Goal: Task Accomplishment & Management: Complete application form

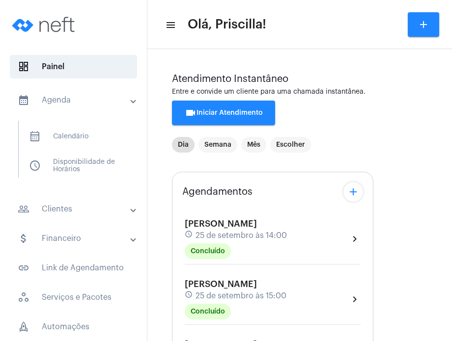
scroll to position [218, 0]
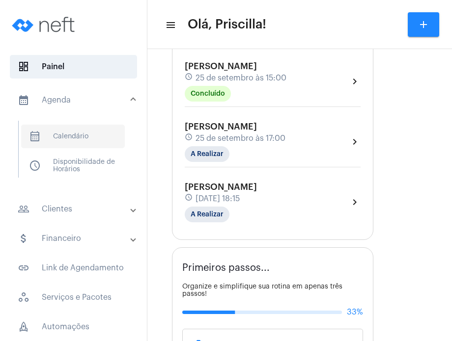
click at [90, 131] on span "calendar_month_outlined Calendário" at bounding box center [73, 137] width 104 height 24
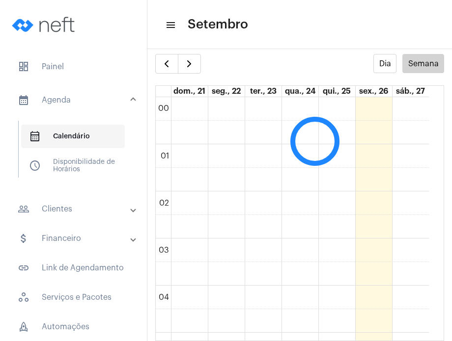
scroll to position [283, 0]
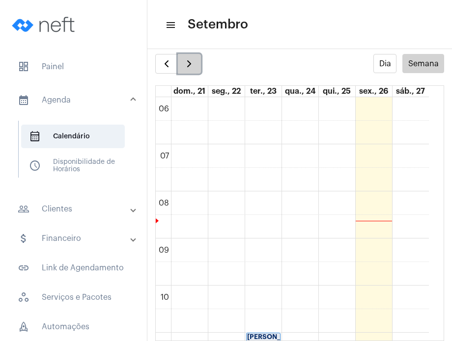
click at [191, 69] on span "button" at bounding box center [189, 64] width 12 height 12
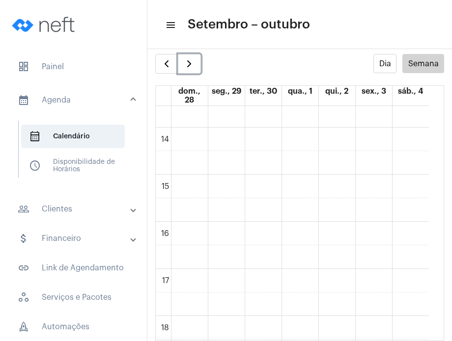
scroll to position [636, 0]
click at [330, 156] on div "00 01 02 03 04 05 06 07 08 09 10 11 12 13 14 15 16 17 18 19 20 21 22 23 [PERSON…" at bounding box center [292, 35] width 273 height 1131
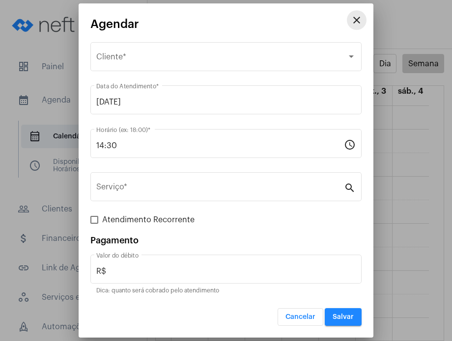
click at [357, 25] on mat-icon "close" at bounding box center [357, 20] width 12 height 12
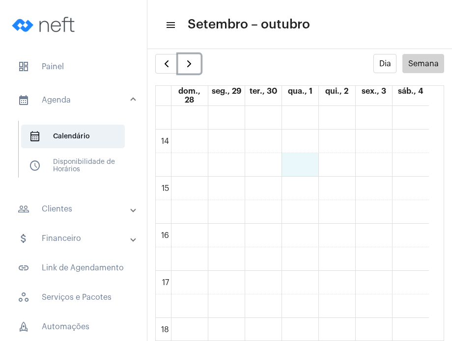
click at [295, 161] on div "00 01 02 03 04 05 06 07 08 09 10 11 12 13 14 15 16 17 18 19 20 21 22 23 [PERSON…" at bounding box center [292, 35] width 273 height 1131
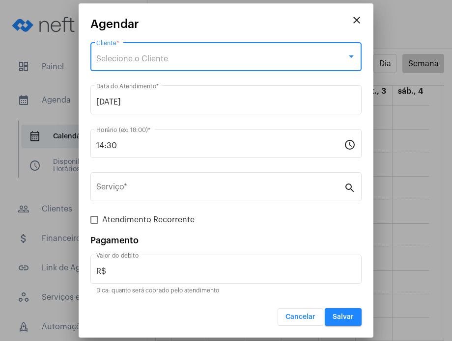
click at [271, 59] on div "Selecione o Cliente" at bounding box center [221, 59] width 250 height 9
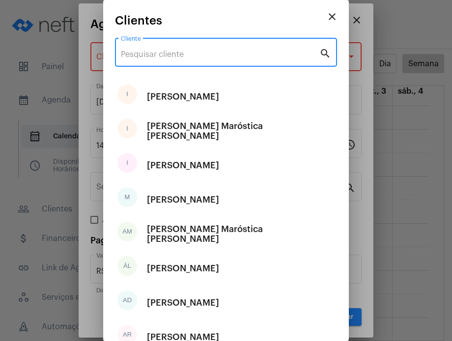
click at [261, 54] on input "Cliente" at bounding box center [220, 54] width 198 height 9
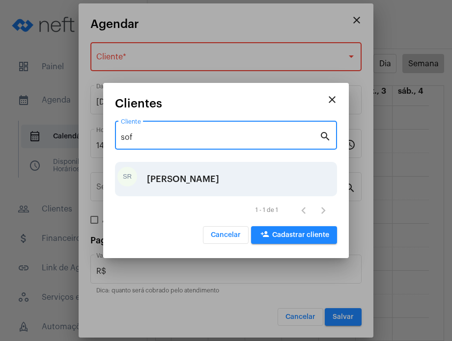
type input "sof"
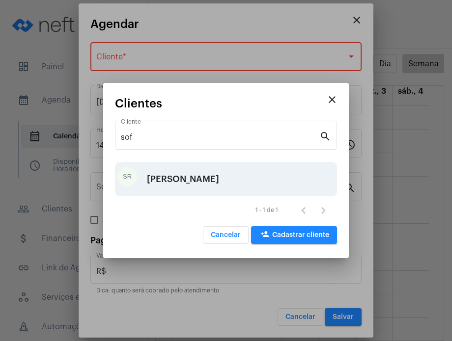
click at [214, 166] on div "[PERSON_NAME]" at bounding box center [183, 179] width 72 height 29
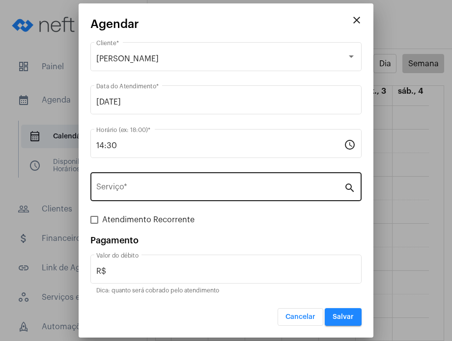
click at [214, 180] on div "Serviço *" at bounding box center [220, 185] width 248 height 31
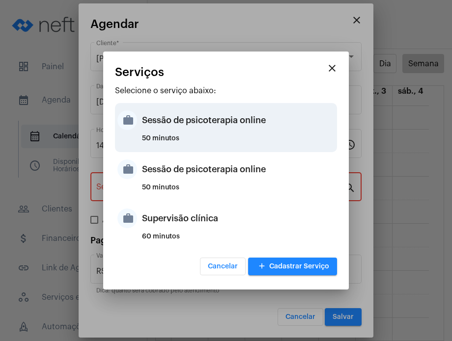
click at [205, 132] on div "Sessão de psicoterapia online" at bounding box center [238, 120] width 193 height 29
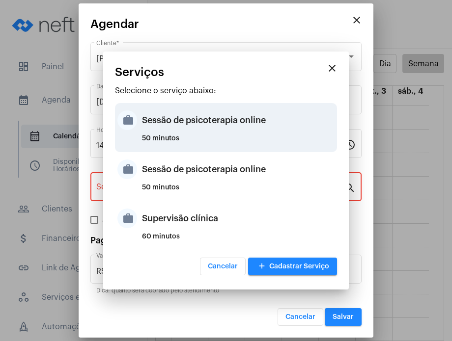
type input "Sessão de psicoterapia online"
type input "R$ 230"
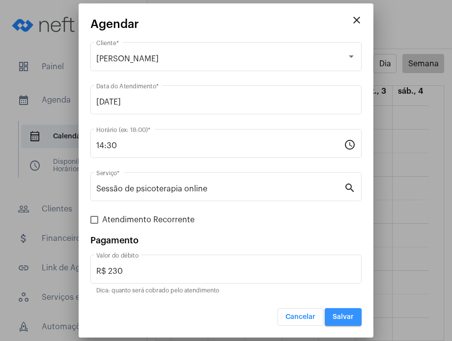
click at [349, 312] on button "Salvar" at bounding box center [343, 317] width 37 height 18
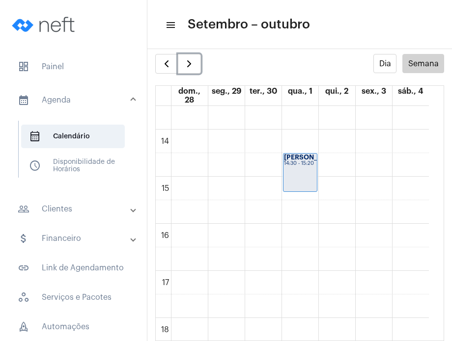
click at [307, 203] on div "00 01 02 03 04 05 06 07 08 09 10 11 12 13 14 15 16 17 18 19 20 21 22 23 [PERSON…" at bounding box center [292, 35] width 273 height 1131
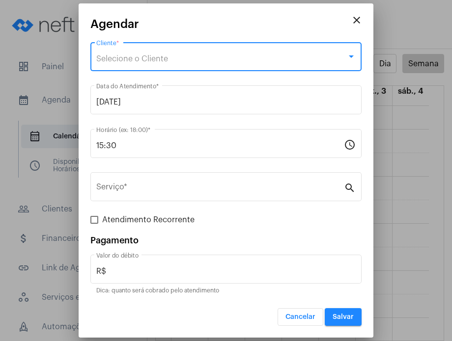
click at [246, 62] on div "Selecione o Cliente" at bounding box center [221, 59] width 250 height 9
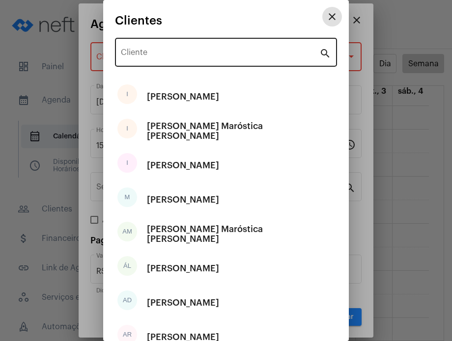
click at [239, 52] on input "Cliente" at bounding box center [220, 54] width 198 height 9
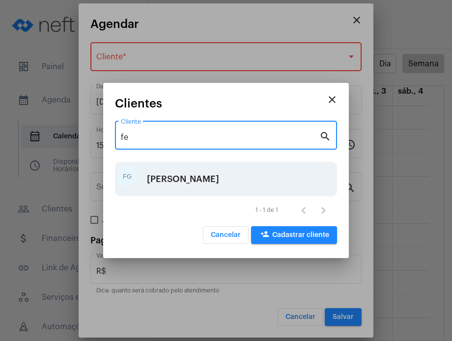
type input "fe"
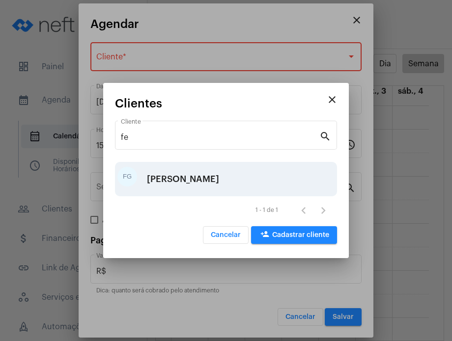
click at [226, 165] on div "FG [PERSON_NAME]" at bounding box center [226, 179] width 222 height 34
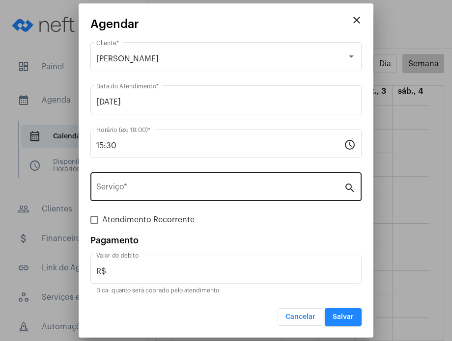
click at [226, 182] on div "Serviço *" at bounding box center [220, 185] width 248 height 31
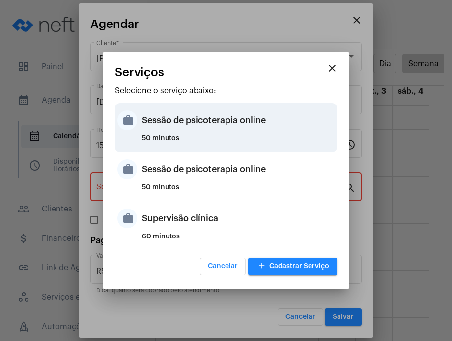
click at [221, 125] on div "Sessão de psicoterapia online" at bounding box center [238, 120] width 193 height 29
type input "Sessão de psicoterapia online"
type input "R$ 230"
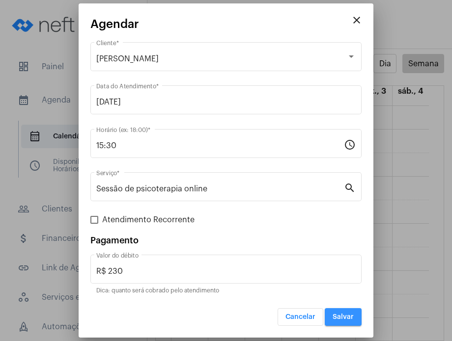
click at [337, 310] on button "Salvar" at bounding box center [343, 317] width 37 height 18
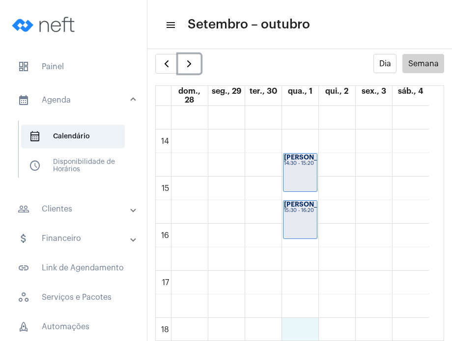
click at [295, 326] on div "00 01 02 03 04 05 06 07 08 09 10 11 12 13 14 15 16 17 18 19 20 21 22 23 [PERSON…" at bounding box center [292, 35] width 273 height 1131
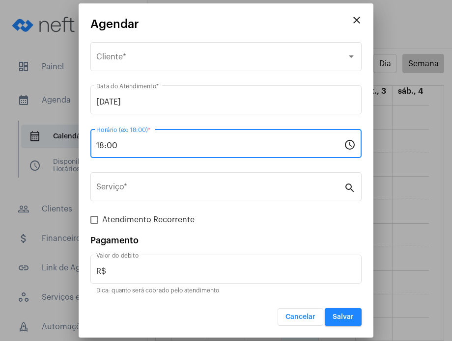
click at [198, 148] on input "18:00" at bounding box center [220, 145] width 248 height 9
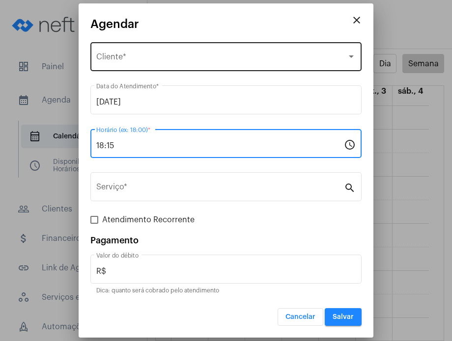
type input "18:15"
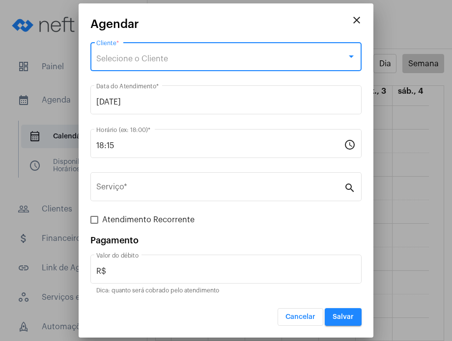
click at [193, 62] on div "Selecione o Cliente" at bounding box center [221, 59] width 250 height 9
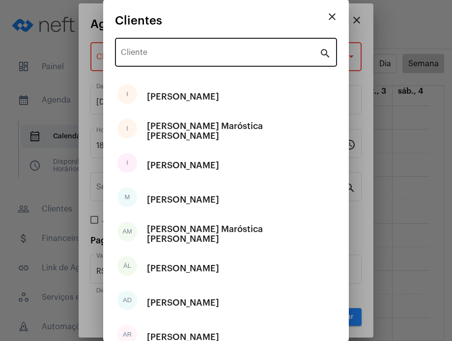
click at [193, 59] on div "Cliente" at bounding box center [220, 51] width 198 height 31
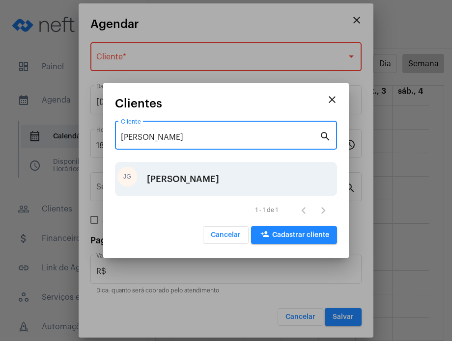
type input "[PERSON_NAME]"
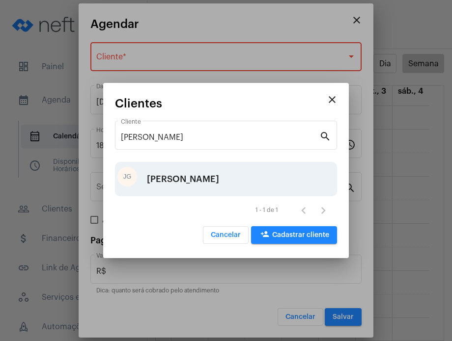
click at [191, 172] on div "[PERSON_NAME]" at bounding box center [183, 179] width 72 height 29
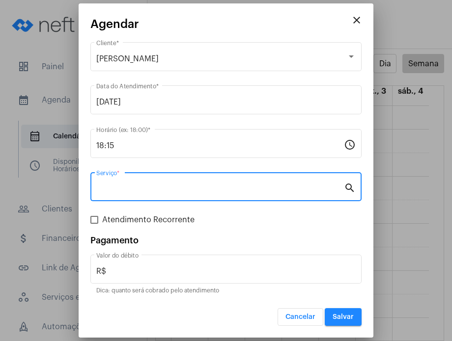
click at [186, 190] on input "Serviço *" at bounding box center [220, 189] width 248 height 9
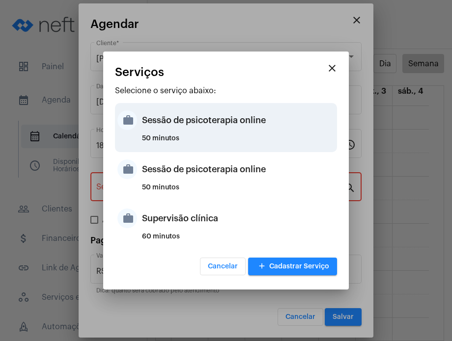
click at [187, 123] on div "Sessão de psicoterapia online" at bounding box center [238, 120] width 193 height 29
type input "Sessão de psicoterapia online"
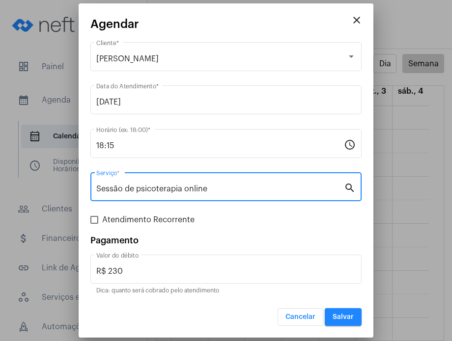
click at [200, 185] on input "Sessão de psicoterapia online" at bounding box center [220, 189] width 248 height 9
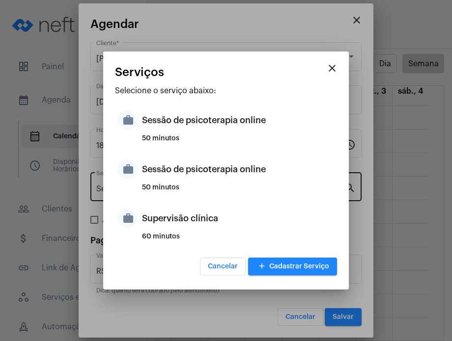
click at [200, 185] on div "50 minutos" at bounding box center [238, 191] width 193 height 15
type input "R$ 200"
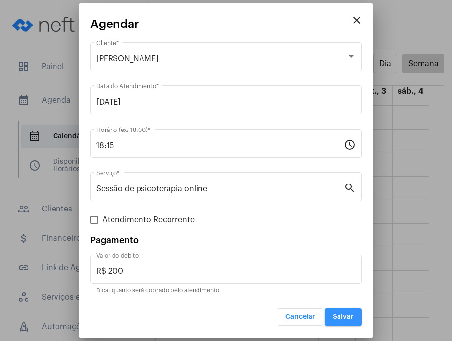
click at [342, 319] on span "Salvar" at bounding box center [342, 317] width 21 height 7
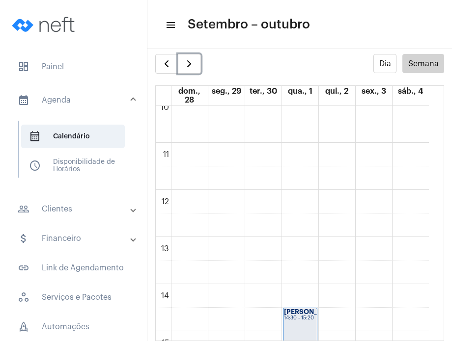
scroll to position [471, 0]
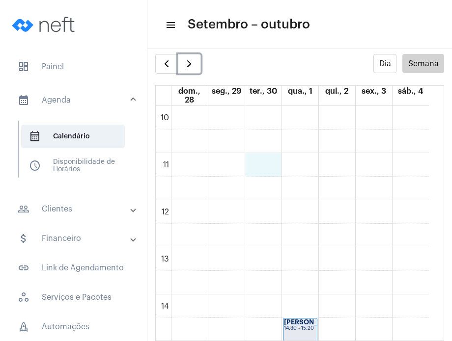
click at [266, 163] on div "00 01 02 03 04 05 06 07 08 09 10 11 12 13 14 15 16 17 18 19 20 21 22 23 [PERSON…" at bounding box center [292, 200] width 273 height 1131
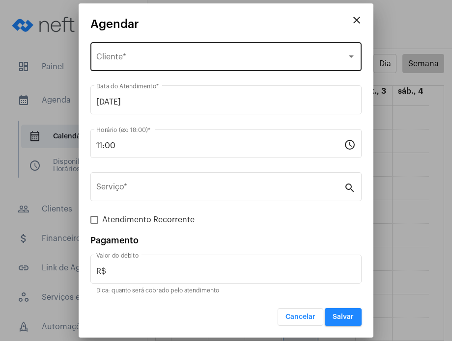
click at [151, 51] on div "Selecione o Cliente Cliente *" at bounding box center [225, 55] width 259 height 31
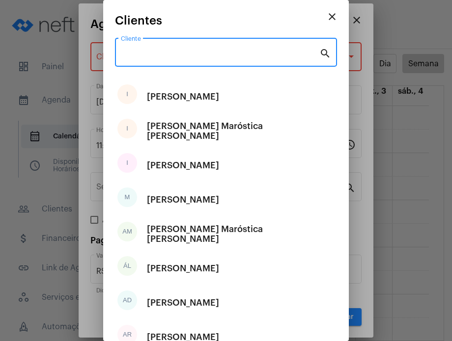
click at [151, 51] on input "Cliente" at bounding box center [220, 54] width 198 height 9
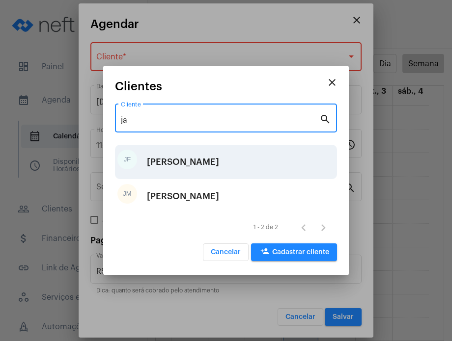
type input "ja"
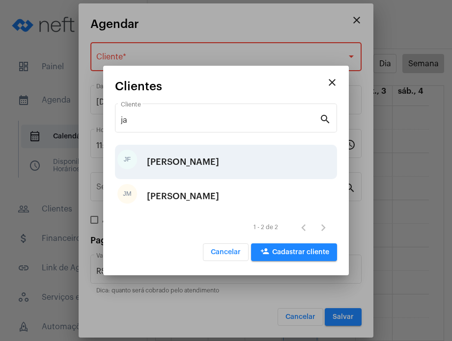
click at [170, 169] on div "[PERSON_NAME]" at bounding box center [183, 161] width 72 height 29
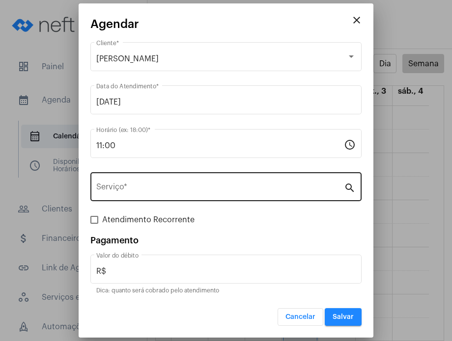
click at [170, 183] on div "Serviço *" at bounding box center [220, 185] width 248 height 31
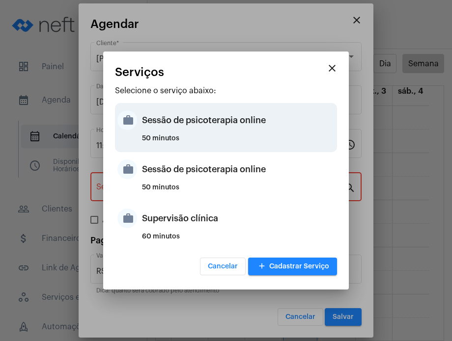
click at [177, 138] on div "50 minutos" at bounding box center [238, 142] width 193 height 15
type input "Sessão de psicoterapia online"
type input "R$ 230"
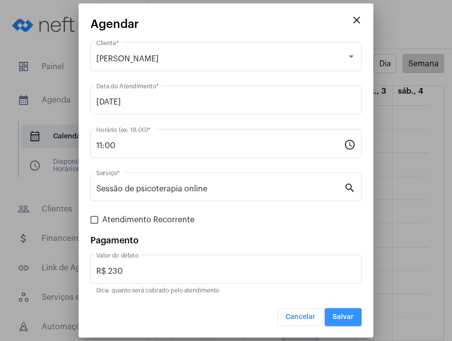
click at [334, 309] on button "Salvar" at bounding box center [343, 317] width 37 height 18
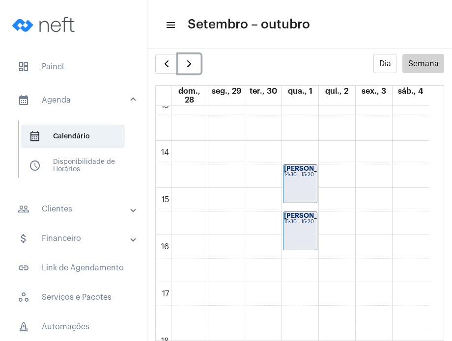
scroll to position [627, 0]
click at [266, 295] on div "00 01 02 03 04 05 06 07 08 09 10 11 12 13 14 15 16 17 18 19 20 21 22 23 [PERSON…" at bounding box center [292, 44] width 273 height 1131
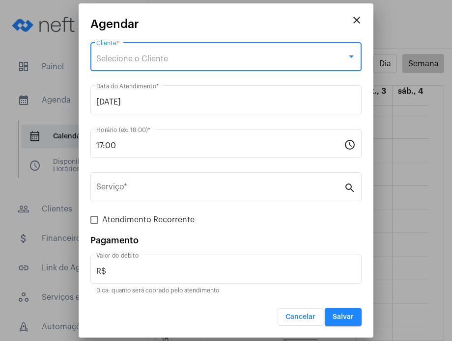
click at [185, 63] on div "Selecione o Cliente" at bounding box center [221, 59] width 250 height 9
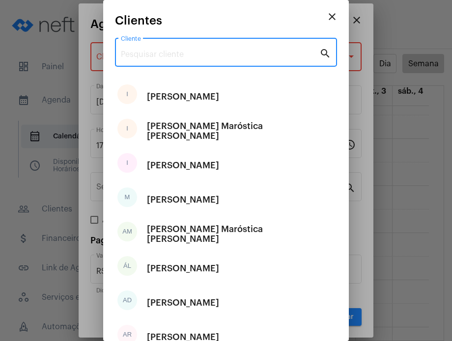
click at [181, 55] on input "Cliente" at bounding box center [220, 54] width 198 height 9
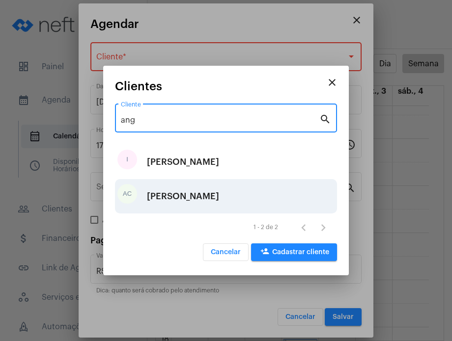
type input "ang"
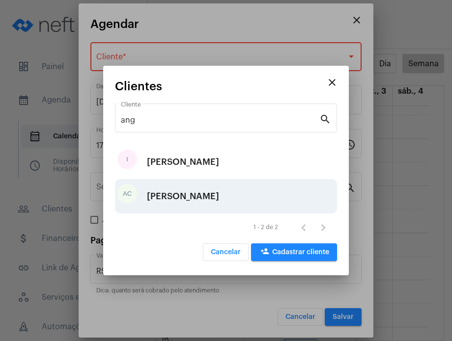
click at [162, 191] on div "[PERSON_NAME]" at bounding box center [183, 196] width 72 height 29
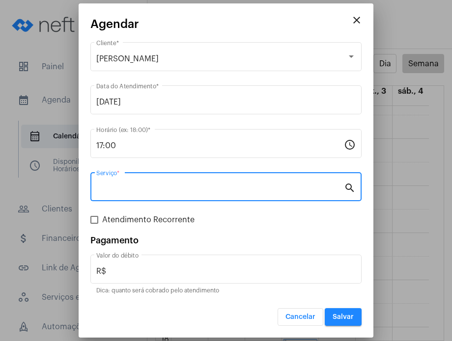
click at [162, 191] on input "Serviço *" at bounding box center [220, 189] width 248 height 9
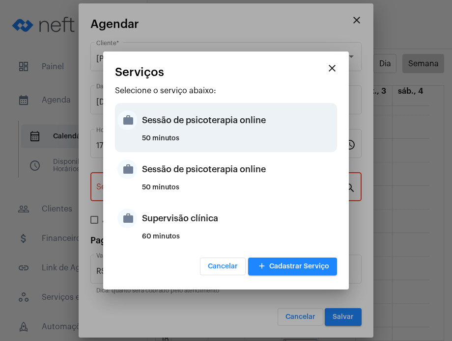
click at [169, 131] on div "Sessão de psicoterapia online" at bounding box center [238, 120] width 193 height 29
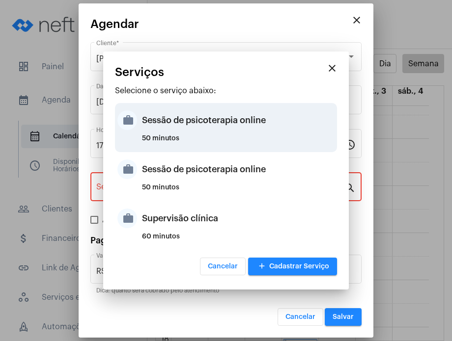
type input "Sessão de psicoterapia online"
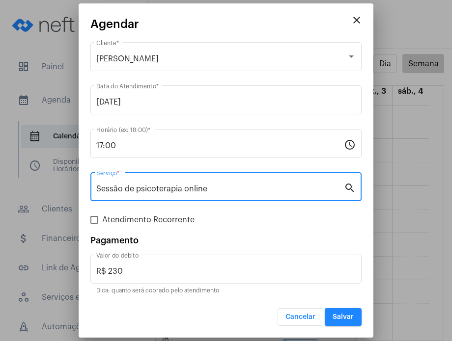
click at [232, 192] on input "Sessão de psicoterapia online" at bounding box center [220, 189] width 248 height 9
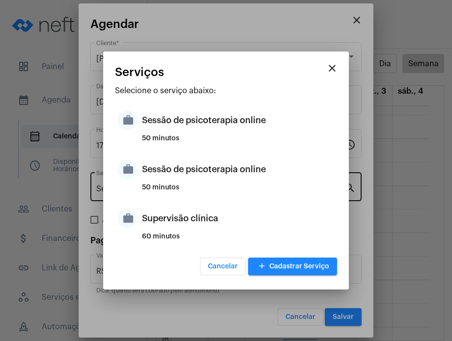
click at [232, 192] on div "50 minutos" at bounding box center [238, 191] width 193 height 15
type input "R$ 200"
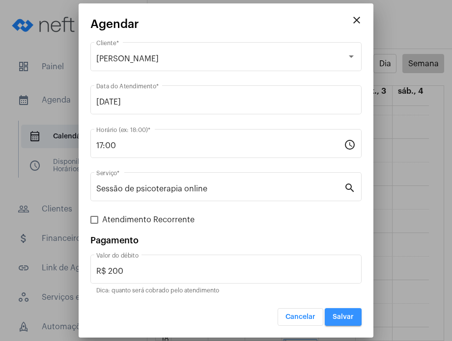
click at [338, 317] on span "Salvar" at bounding box center [342, 317] width 21 height 7
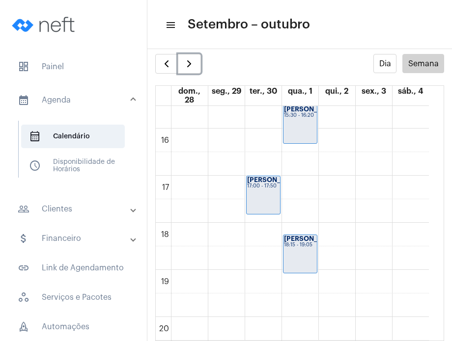
scroll to position [740, 0]
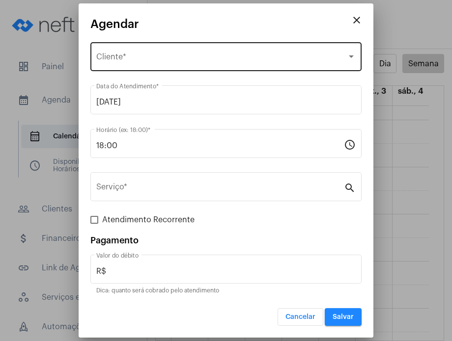
click at [221, 46] on div "Selecione o Cliente Cliente *" at bounding box center [225, 55] width 259 height 31
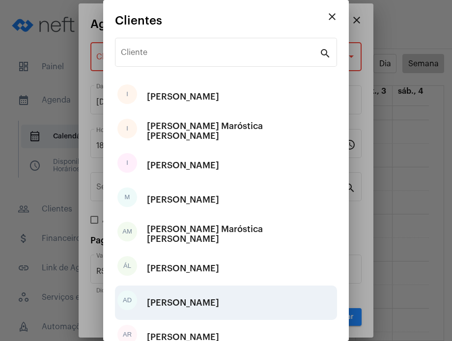
click at [219, 289] on div "[PERSON_NAME]" at bounding box center [183, 302] width 72 height 29
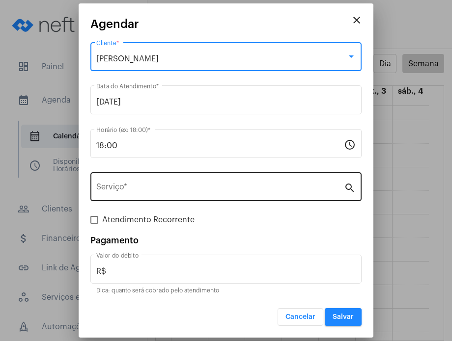
click at [214, 188] on input "Serviço *" at bounding box center [220, 189] width 248 height 9
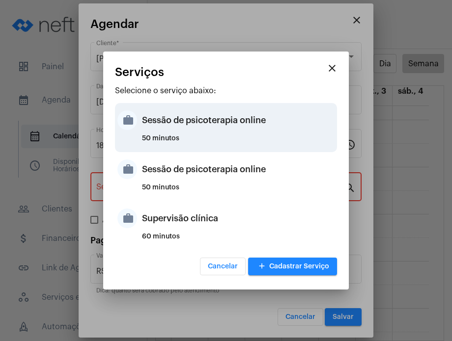
click at [214, 138] on div "50 minutos" at bounding box center [238, 142] width 193 height 15
type input "Sessão de psicoterapia online"
type input "R$ 230"
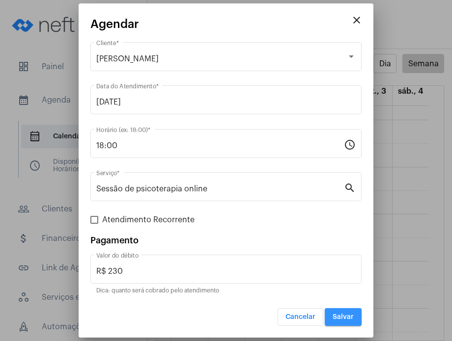
click at [342, 316] on span "Salvar" at bounding box center [342, 317] width 21 height 7
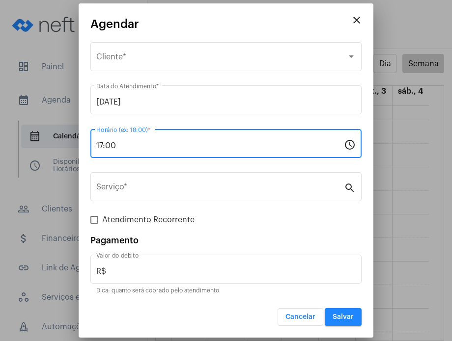
click at [144, 143] on input "17:00" at bounding box center [220, 145] width 248 height 9
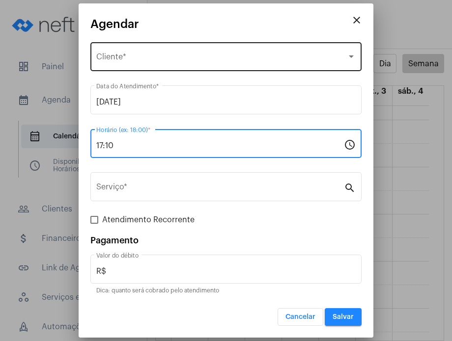
type input "17:10"
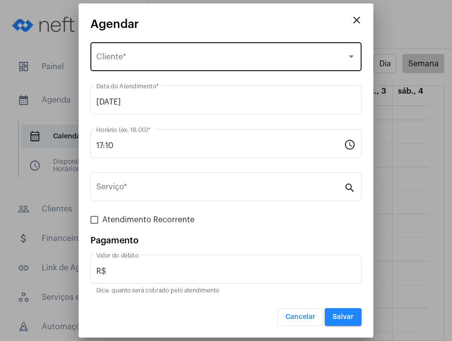
click at [147, 47] on div "Selecione o Cliente Cliente *" at bounding box center [225, 55] width 259 height 31
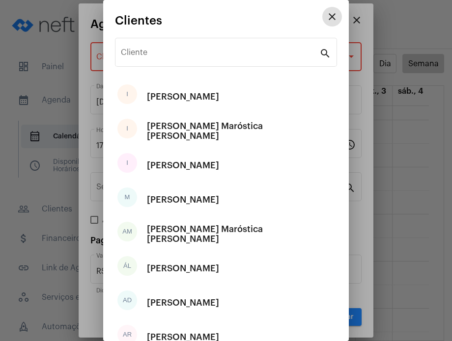
click at [147, 47] on div "Cliente" at bounding box center [220, 51] width 198 height 31
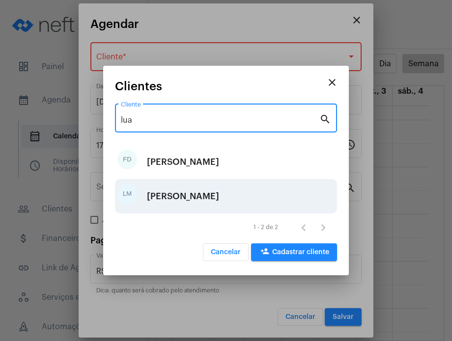
type input "lua"
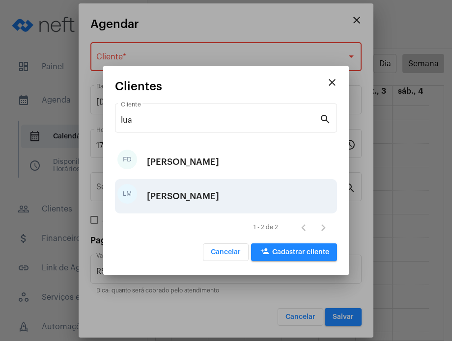
click at [180, 199] on div "[PERSON_NAME]" at bounding box center [183, 196] width 72 height 29
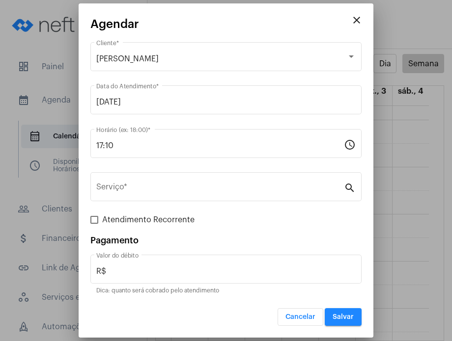
click at [180, 199] on div "Serviço *" at bounding box center [220, 185] width 248 height 31
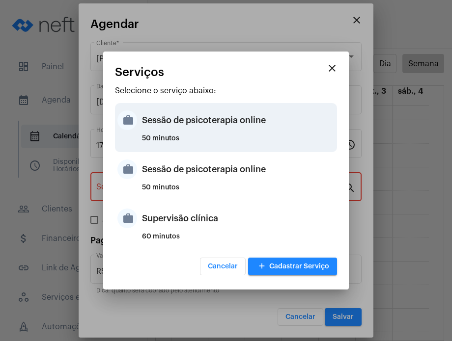
click at [186, 140] on div "50 minutos" at bounding box center [238, 142] width 193 height 15
type input "Sessão de psicoterapia online"
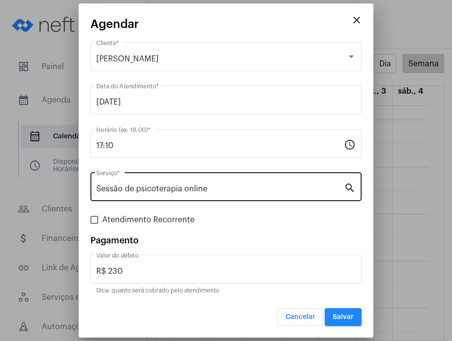
click at [298, 181] on div "Sessão de psicoterapia online Serviço *" at bounding box center [220, 185] width 248 height 31
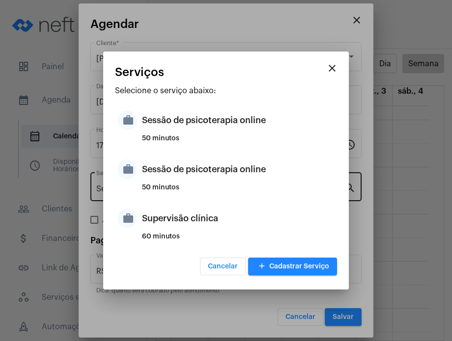
click at [298, 181] on div "Sessão de psicoterapia online" at bounding box center [238, 169] width 193 height 29
type input "R$ 200"
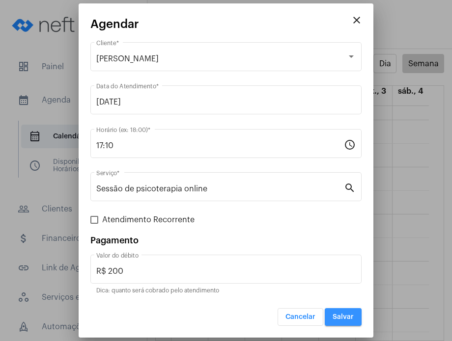
click at [356, 319] on button "Salvar" at bounding box center [343, 317] width 37 height 18
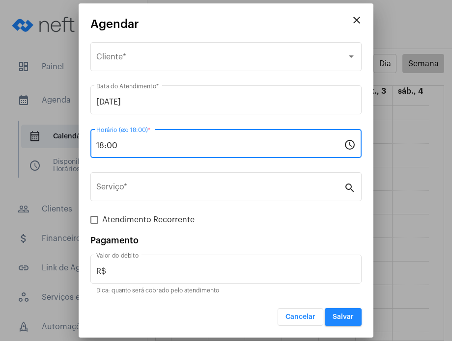
click at [165, 144] on input "18:00" at bounding box center [220, 145] width 248 height 9
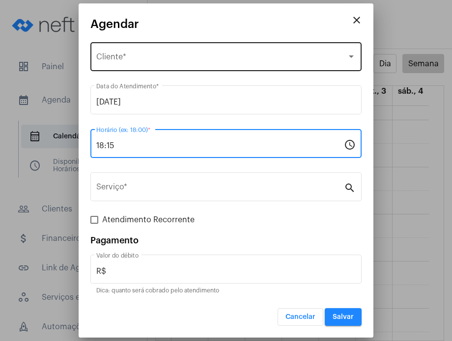
type input "18:15"
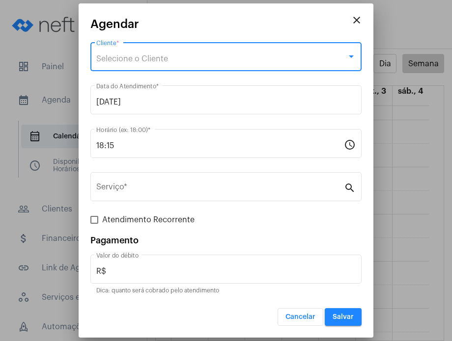
click at [143, 61] on span "Selecione o Cliente" at bounding box center [132, 59] width 72 height 8
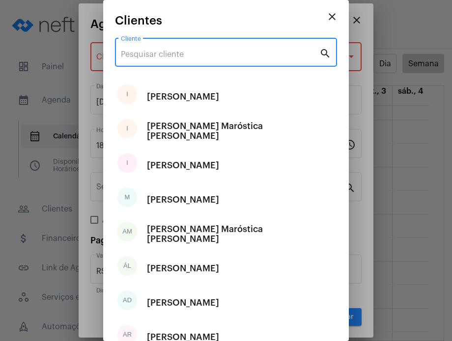
click at [147, 57] on input "Cliente" at bounding box center [220, 54] width 198 height 9
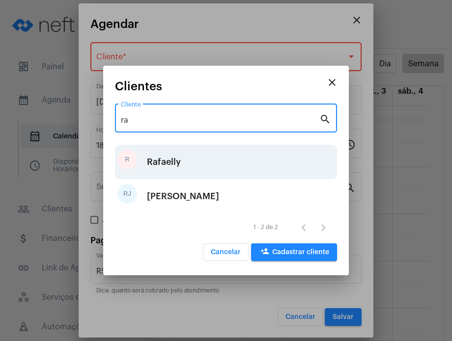
type input "ra"
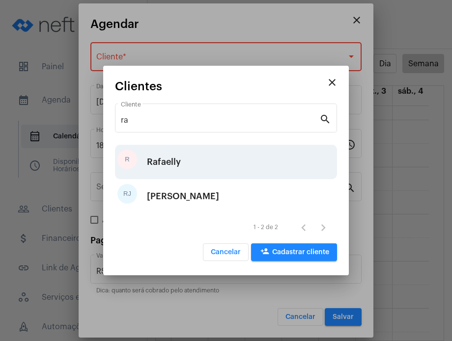
click at [190, 163] on div "R Rafaelly" at bounding box center [226, 162] width 222 height 34
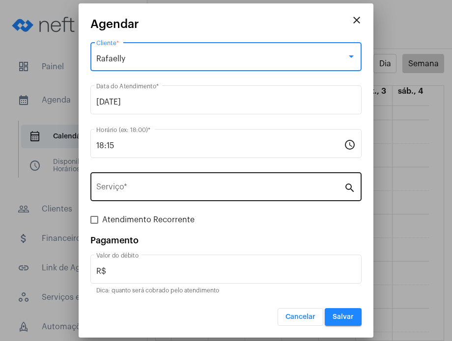
click at [187, 182] on div "Serviço *" at bounding box center [220, 185] width 248 height 31
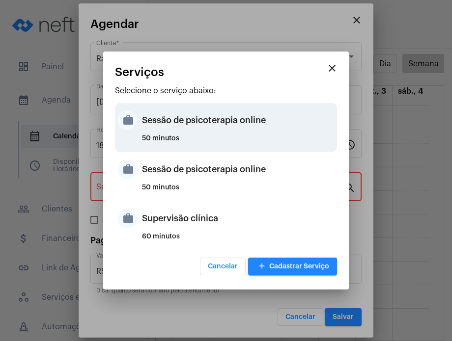
click at [193, 126] on div "Sessão de psicoterapia online" at bounding box center [238, 120] width 193 height 29
type input "Sessão de psicoterapia online"
type input "R$ 230"
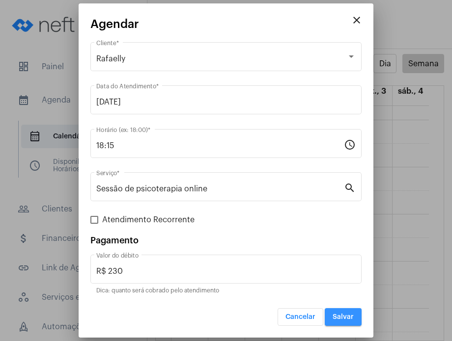
click at [357, 317] on button "Salvar" at bounding box center [343, 317] width 37 height 18
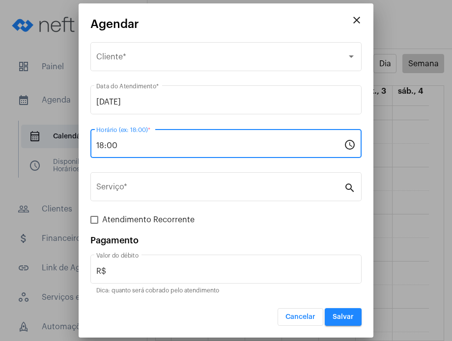
click at [193, 145] on input "18:00" at bounding box center [220, 145] width 248 height 9
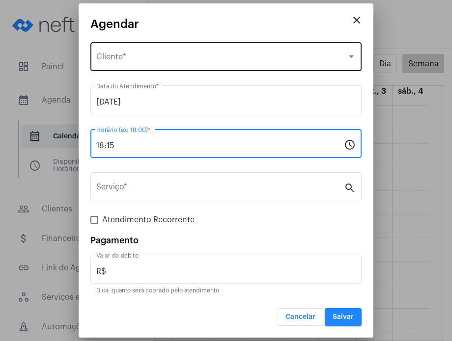
type input "18:15"
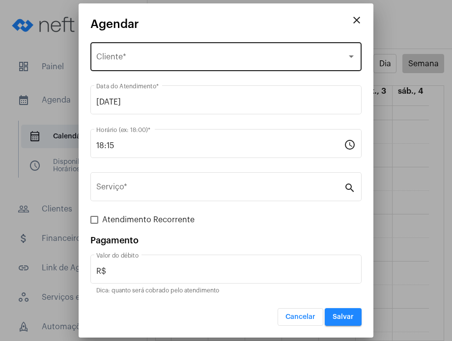
click at [185, 67] on div "Selecione o Cliente Cliente *" at bounding box center [225, 55] width 259 height 31
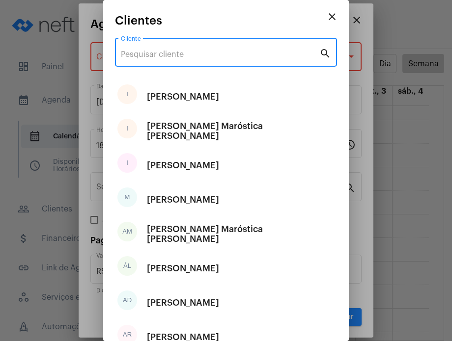
click at [185, 58] on input "Cliente" at bounding box center [220, 54] width 198 height 9
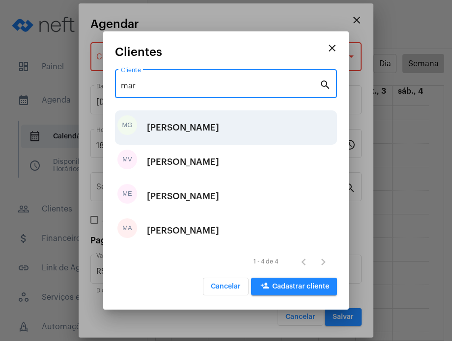
type input "mar"
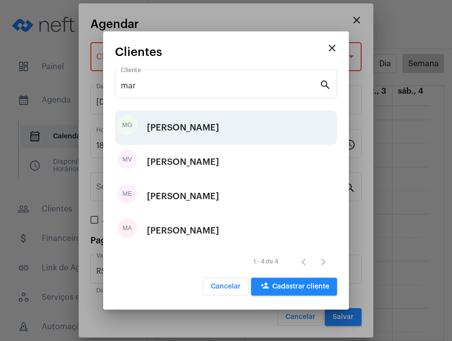
click at [226, 126] on div "MG [PERSON_NAME]" at bounding box center [226, 127] width 222 height 34
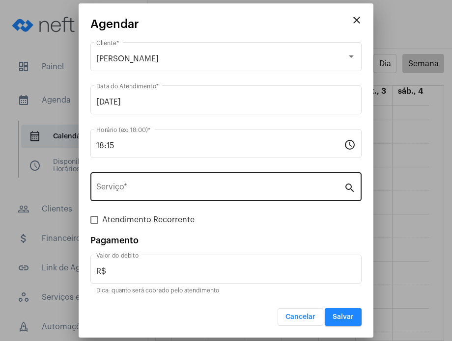
click at [206, 184] on div "Serviço *" at bounding box center [220, 185] width 248 height 31
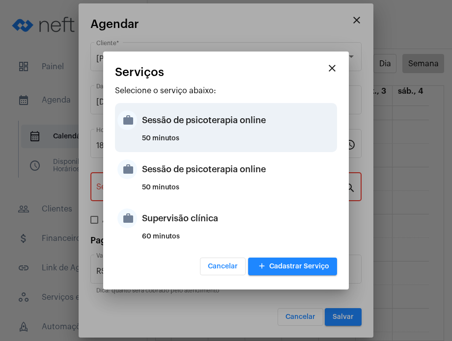
click at [214, 142] on div "50 minutos" at bounding box center [238, 142] width 193 height 15
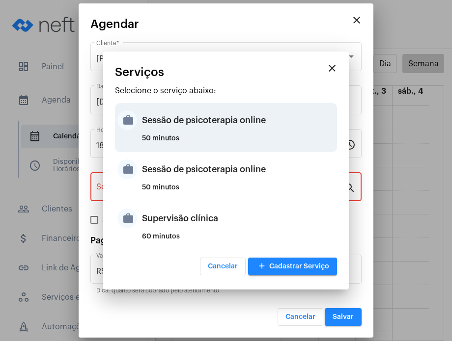
type input "Sessão de psicoterapia online"
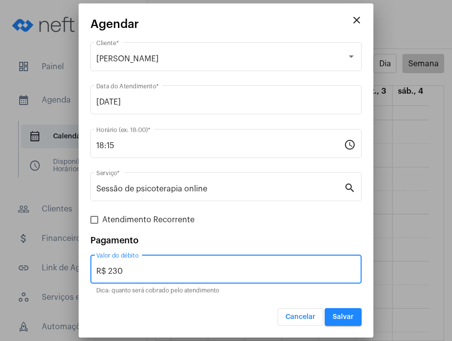
click at [144, 269] on input "R$ 230" at bounding box center [225, 271] width 259 height 9
type input "R$ 250"
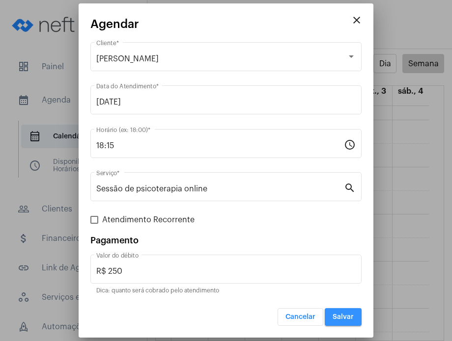
click at [352, 316] on span "Salvar" at bounding box center [342, 317] width 21 height 7
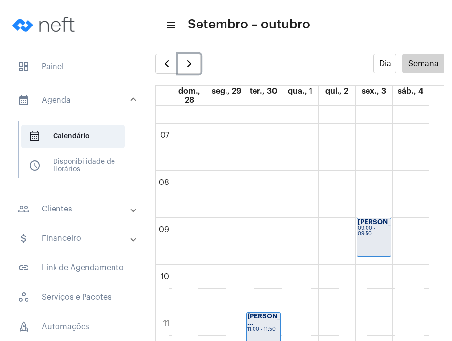
scroll to position [296, 0]
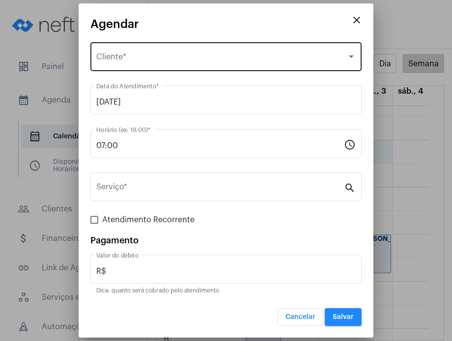
click at [248, 58] on div "Selecione o Cliente" at bounding box center [221, 59] width 250 height 9
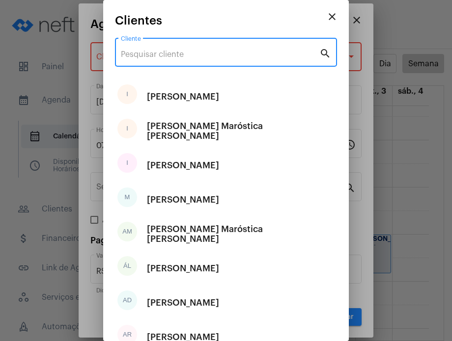
click at [248, 58] on input "Cliente" at bounding box center [220, 54] width 198 height 9
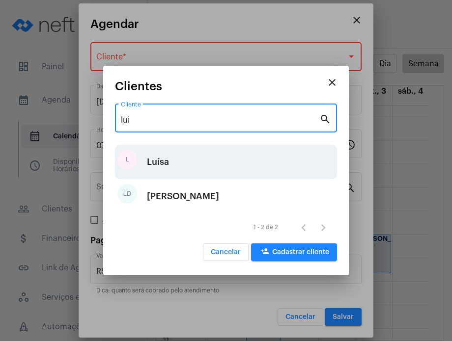
type input "lui"
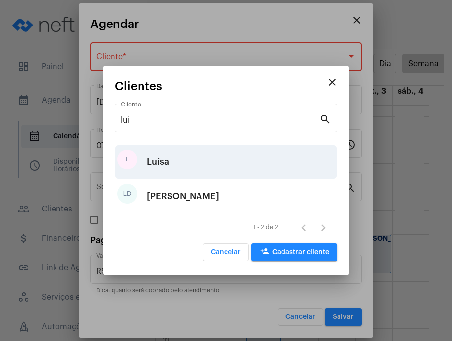
click at [241, 157] on div "[PERSON_NAME]" at bounding box center [226, 162] width 222 height 34
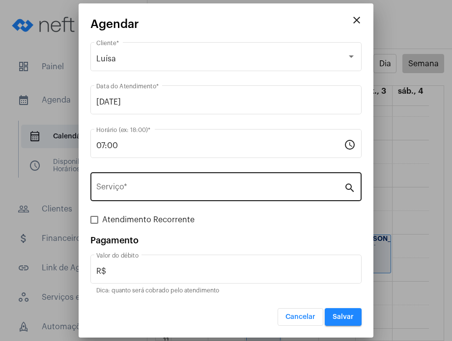
click at [241, 180] on div "Serviço *" at bounding box center [220, 185] width 248 height 31
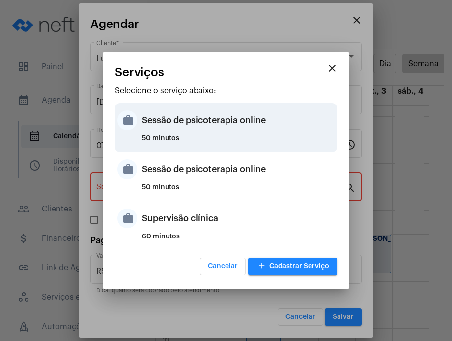
click at [244, 144] on div "50 minutos" at bounding box center [238, 142] width 193 height 15
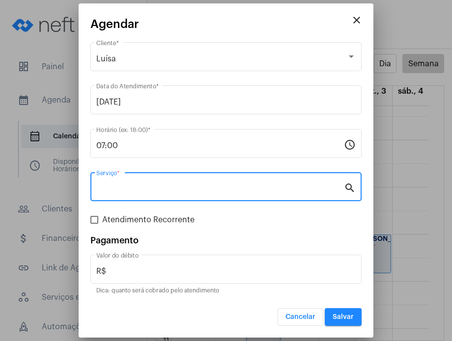
type input "Sessão de psicoterapia online"
type input "R$ 230"
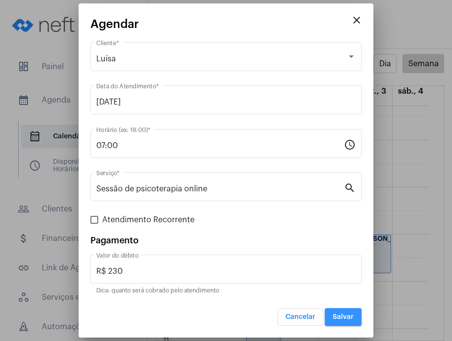
click at [346, 317] on span "Salvar" at bounding box center [342, 317] width 21 height 7
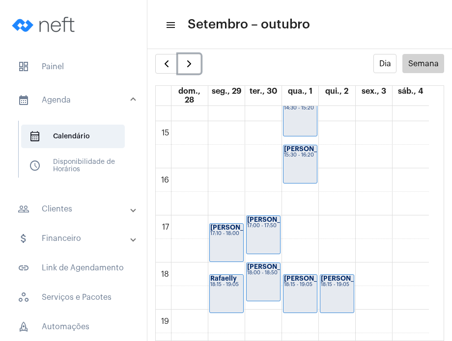
scroll to position [708, 0]
